Goal: Task Accomplishment & Management: Manage account settings

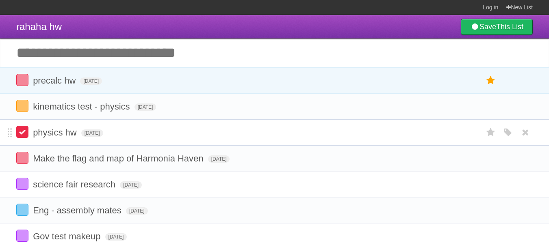
click at [25, 133] on label at bounding box center [22, 132] width 12 height 12
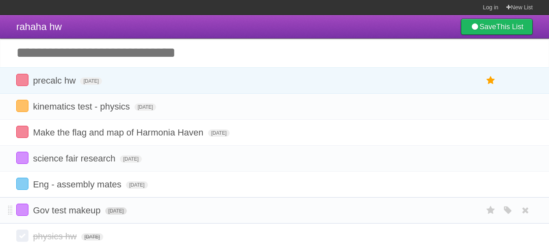
click at [124, 213] on span "[DATE]" at bounding box center [116, 211] width 22 height 7
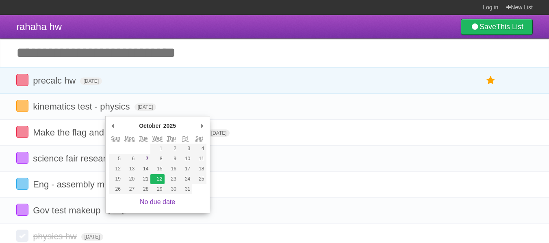
type span "[DATE]"
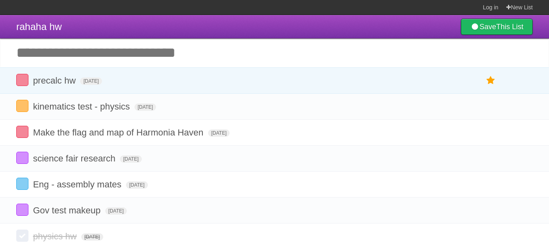
click at [93, 59] on input "Add another task" at bounding box center [274, 53] width 549 height 28
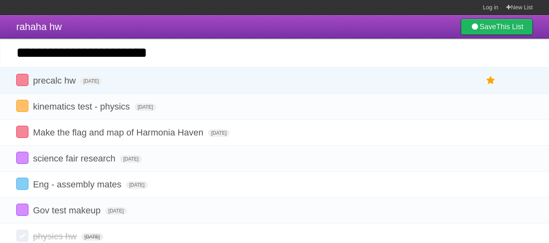
type input "**********"
click input "*********" at bounding box center [0, 0] width 0 height 0
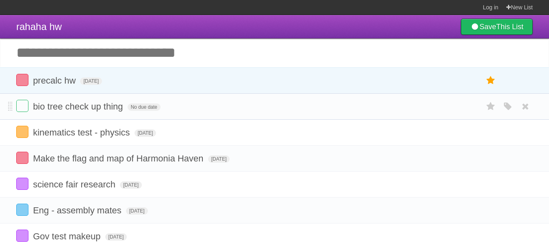
click at [147, 103] on form "bio tree check up thing No due date White Red Blue Green Purple Orange" at bounding box center [274, 106] width 516 height 13
click at [154, 104] on form "bio tree check up thing No due date White Red Blue Green Purple Orange" at bounding box center [274, 106] width 516 height 13
click at [154, 106] on span "No due date" at bounding box center [144, 107] width 33 height 7
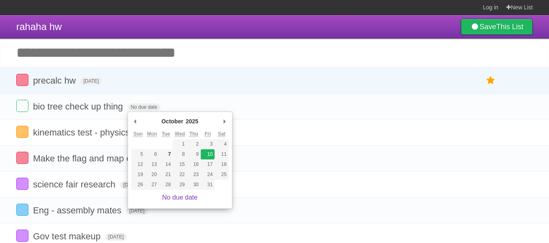
type span "[DATE]"
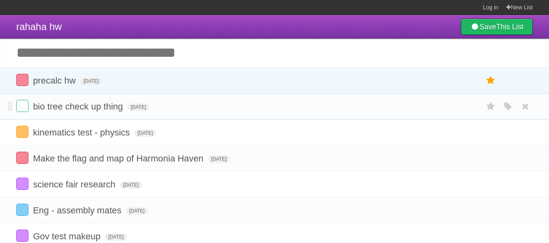
click at [517, 106] on ul "White Red Blue Green Purple Orange" at bounding box center [505, 106] width 54 height 13
click at [511, 107] on icon "button" at bounding box center [507, 107] width 11 height 11
click at [470, 107] on label "Orange" at bounding box center [472, 106] width 9 height 9
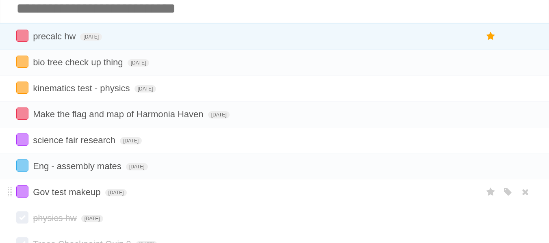
scroll to position [44, 0]
click at [85, 12] on input "Add another task" at bounding box center [274, 9] width 549 height 28
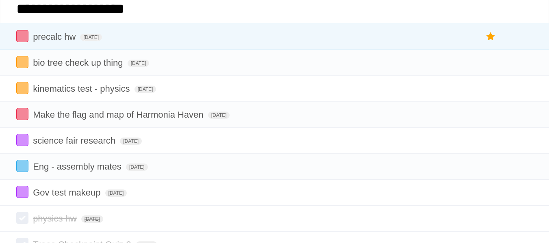
type input "**********"
click input "*********" at bounding box center [0, 0] width 0 height 0
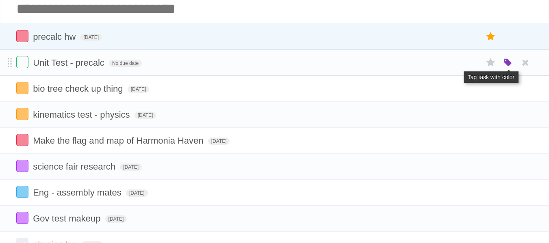
click at [509, 64] on icon "button" at bounding box center [507, 63] width 11 height 11
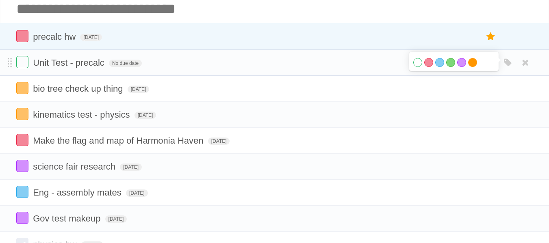
click at [470, 62] on label "Orange" at bounding box center [472, 62] width 9 height 9
click at [124, 63] on span "No due date" at bounding box center [125, 63] width 33 height 7
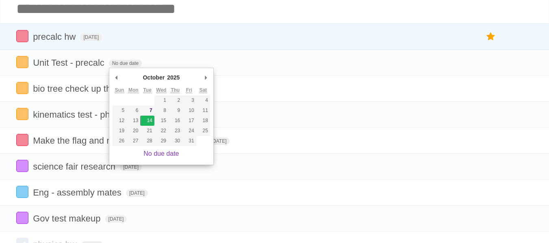
type span "[DATE]"
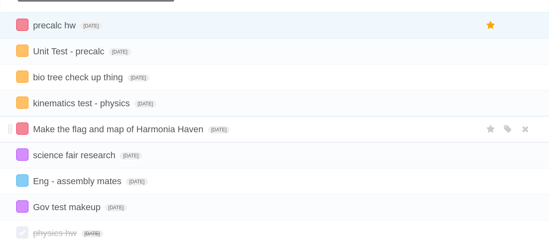
scroll to position [56, 0]
